Goal: Information Seeking & Learning: Understand process/instructions

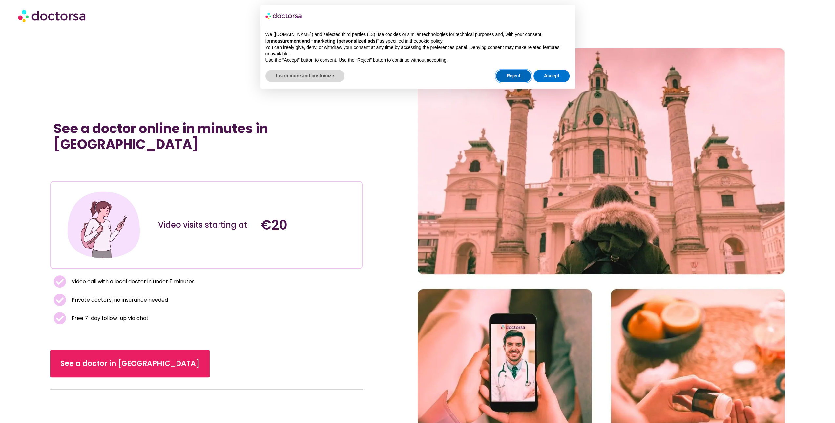
click at [523, 74] on button "Reject" at bounding box center [513, 76] width 35 height 12
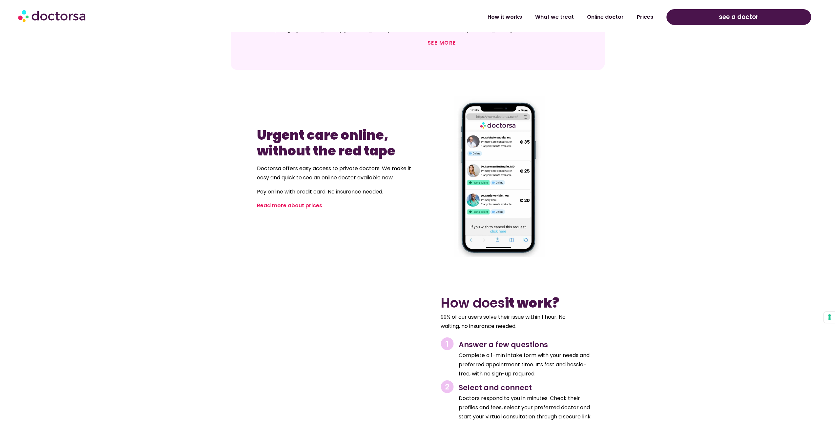
scroll to position [558, 0]
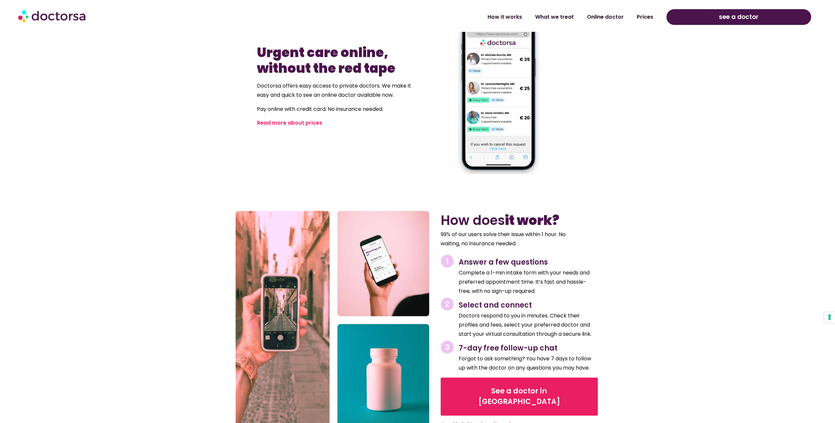
drag, startPoint x: 197, startPoint y: 139, endPoint x: 184, endPoint y: 213, distance: 75.2
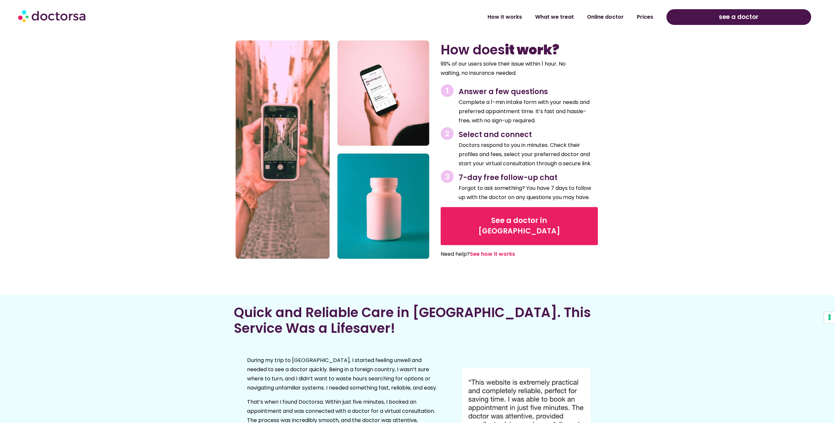
scroll to position [799, 0]
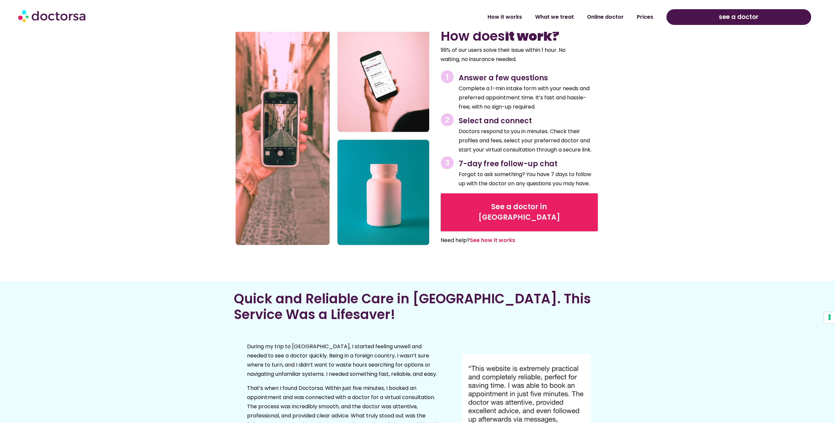
drag, startPoint x: 167, startPoint y: 216, endPoint x: 167, endPoint y: 245, distance: 28.6
drag, startPoint x: 455, startPoint y: 55, endPoint x: 472, endPoint y: 68, distance: 21.5
click at [472, 68] on div "99% of our users solve their issue within 1 hour. No waiting, no insurance need…" at bounding box center [519, 57] width 157 height 23
click at [490, 62] on p "99% of our users solve their issue within 1 hour. No waiting, no insurance need…" at bounding box center [511, 55] width 141 height 18
drag, startPoint x: 497, startPoint y: 104, endPoint x: 494, endPoint y: 115, distance: 11.6
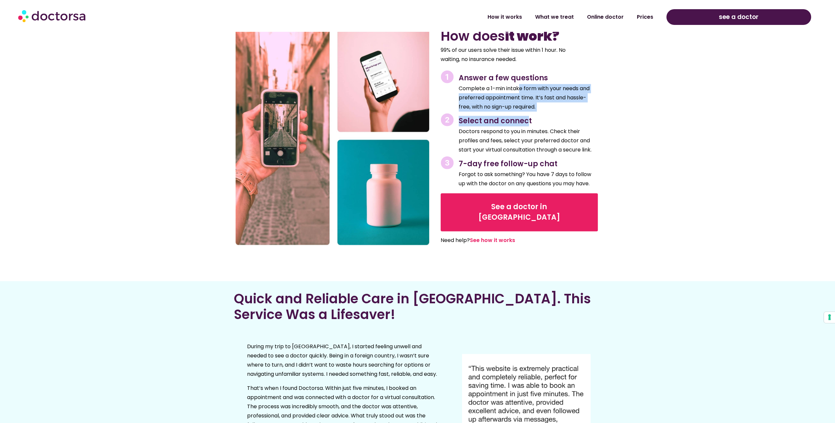
click at [494, 115] on div "How does it work? 99% of our users solve their issue within 1 hour. No waiting,…" at bounding box center [519, 139] width 170 height 235
click at [495, 144] on p "Doctors respond to you in minutes. Check their profiles and fees, select your p…" at bounding box center [528, 141] width 139 height 28
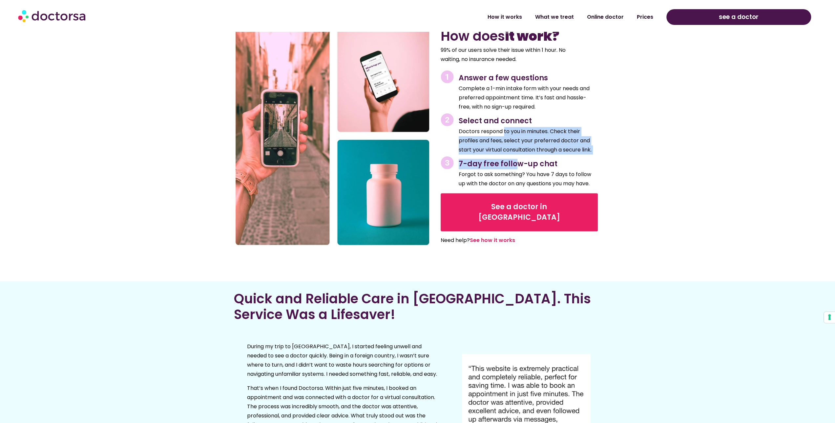
drag, startPoint x: 481, startPoint y: 130, endPoint x: 491, endPoint y: 175, distance: 45.7
click at [490, 174] on div "How does it work? 99% of our users solve their issue within 1 hour. No waiting,…" at bounding box center [519, 139] width 170 height 235
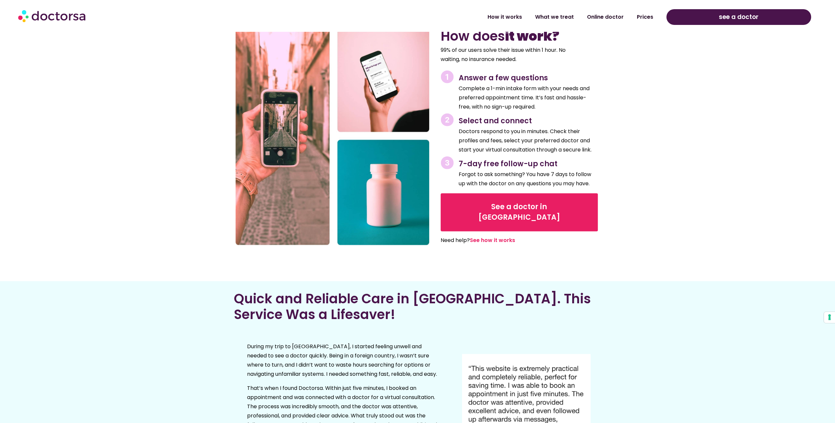
click at [493, 180] on p "Forgot to ask something? You have 7 days to follow up with the doctor on any qu…" at bounding box center [528, 179] width 139 height 18
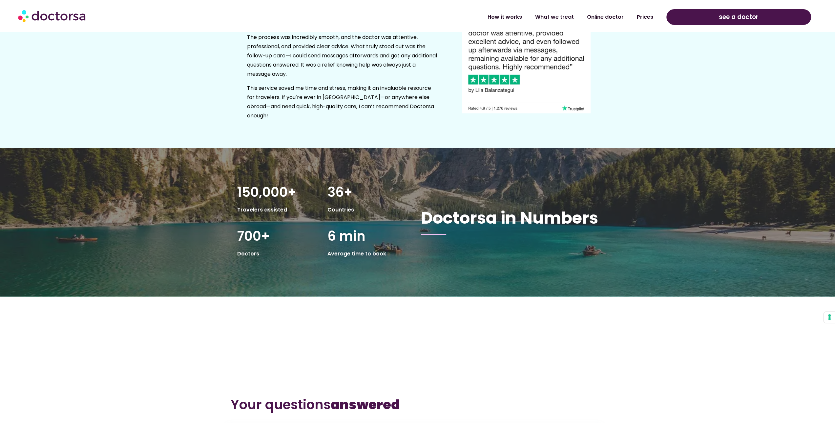
scroll to position [1192, 0]
